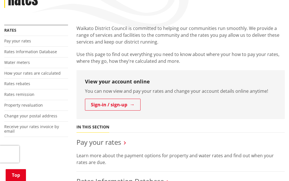
scroll to position [89, 0]
click at [140, 82] on h3 "View your account online" at bounding box center [181, 82] width 192 height 6
click at [133, 106] on link "Sign-in / sign-up" at bounding box center [113, 105] width 56 height 12
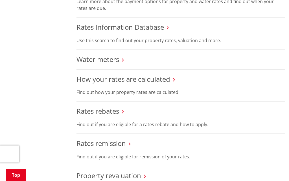
scroll to position [263, 0]
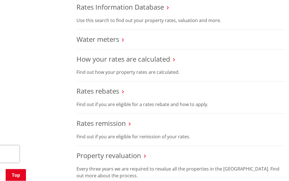
click at [132, 152] on link "Property revaluation" at bounding box center [109, 155] width 65 height 9
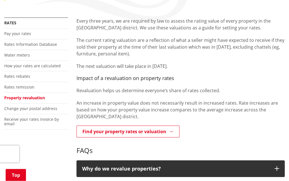
scroll to position [97, 0]
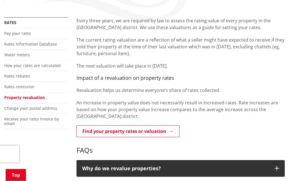
click at [156, 129] on link "Find your property rates or valuation" at bounding box center [128, 131] width 103 height 12
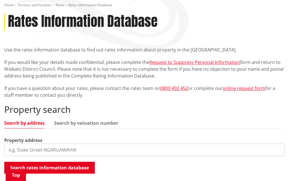
scroll to position [69, 0]
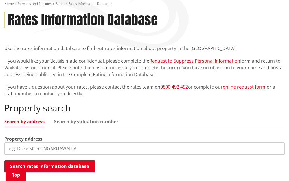
click at [98, 145] on input "search" at bounding box center [144, 148] width 281 height 12
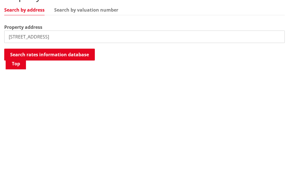
type input "9 Awanui avenue"
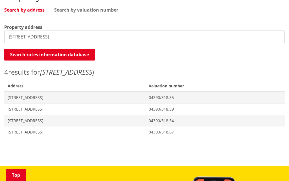
click at [204, 131] on span "04390/318.67" at bounding box center [215, 132] width 133 height 6
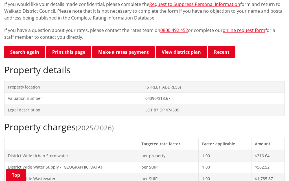
scroll to position [124, 0]
